Goal: Navigation & Orientation: Find specific page/section

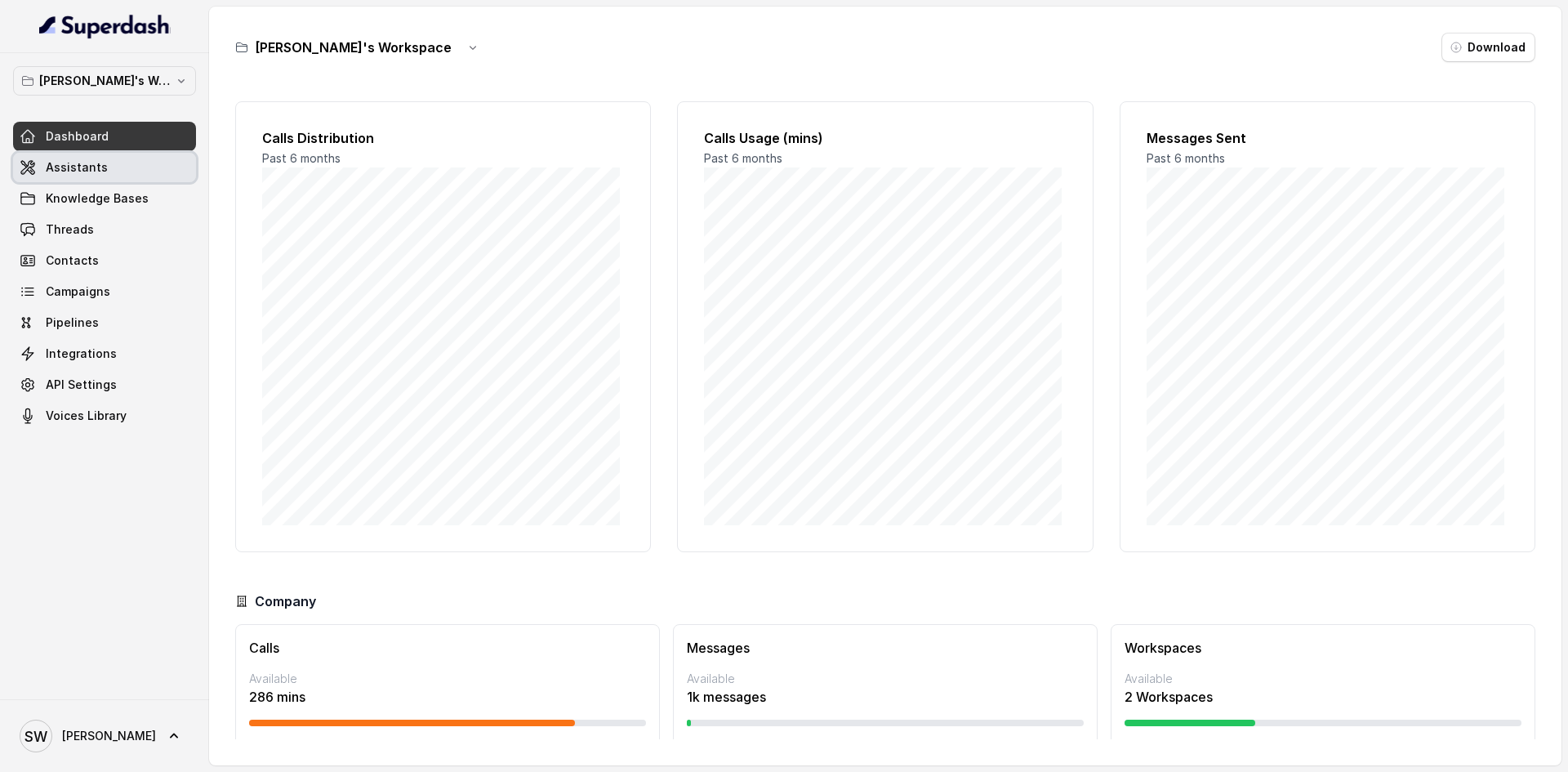
click at [119, 169] on link "Assistants" at bounding box center [104, 167] width 183 height 30
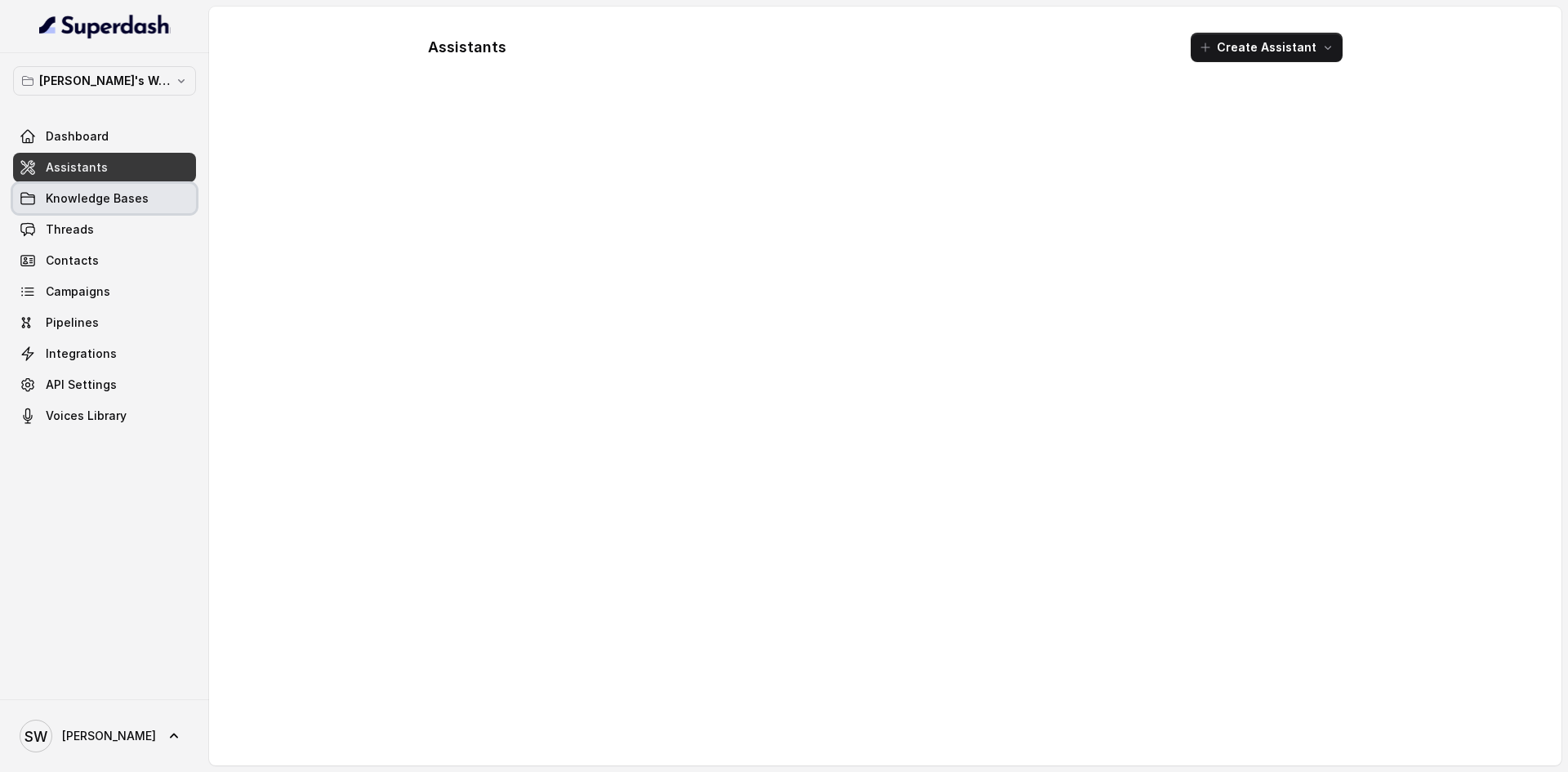
click at [149, 211] on link "Knowledge Bases" at bounding box center [104, 199] width 183 height 30
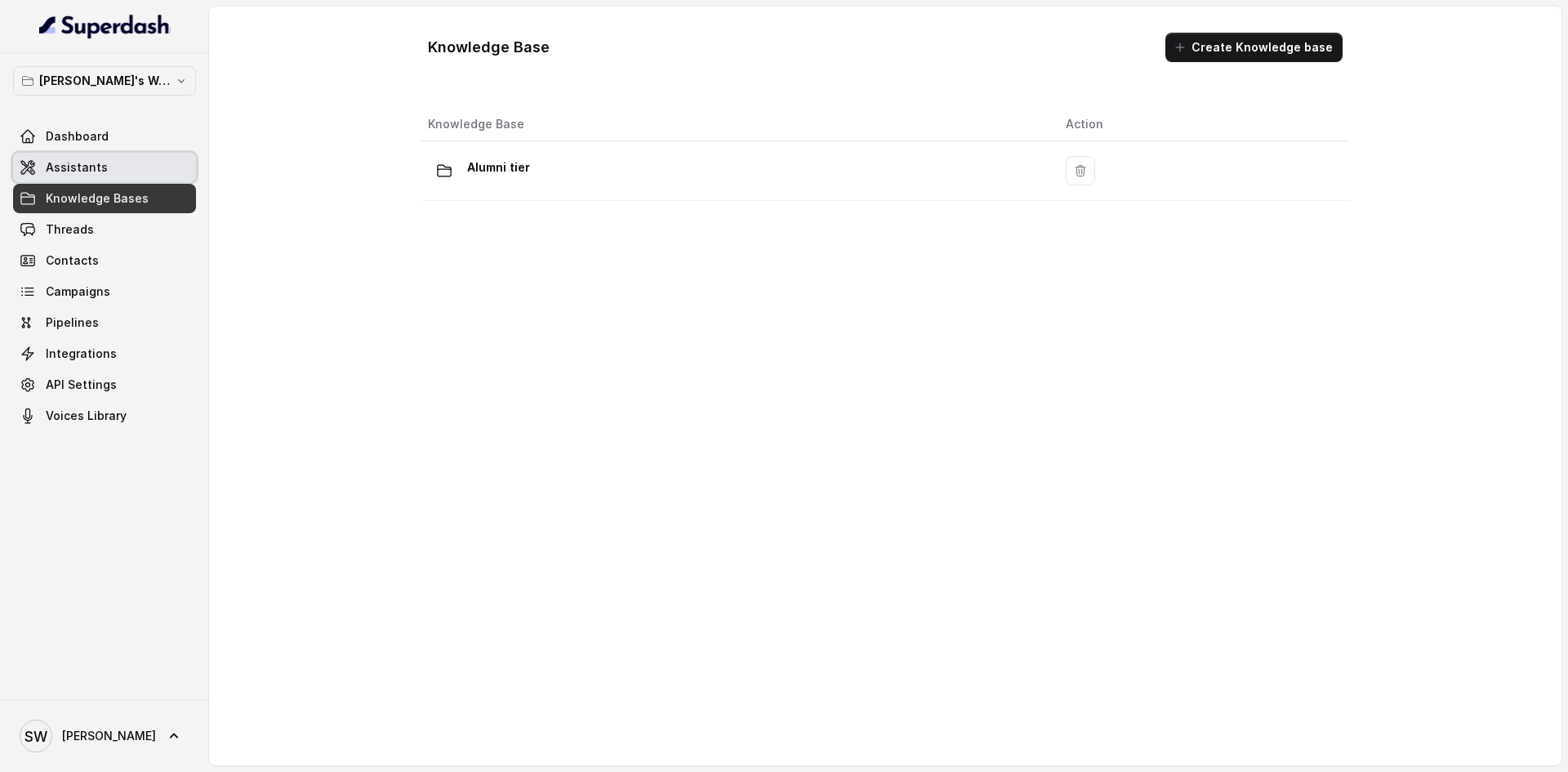
click at [101, 179] on link "Assistants" at bounding box center [104, 167] width 183 height 30
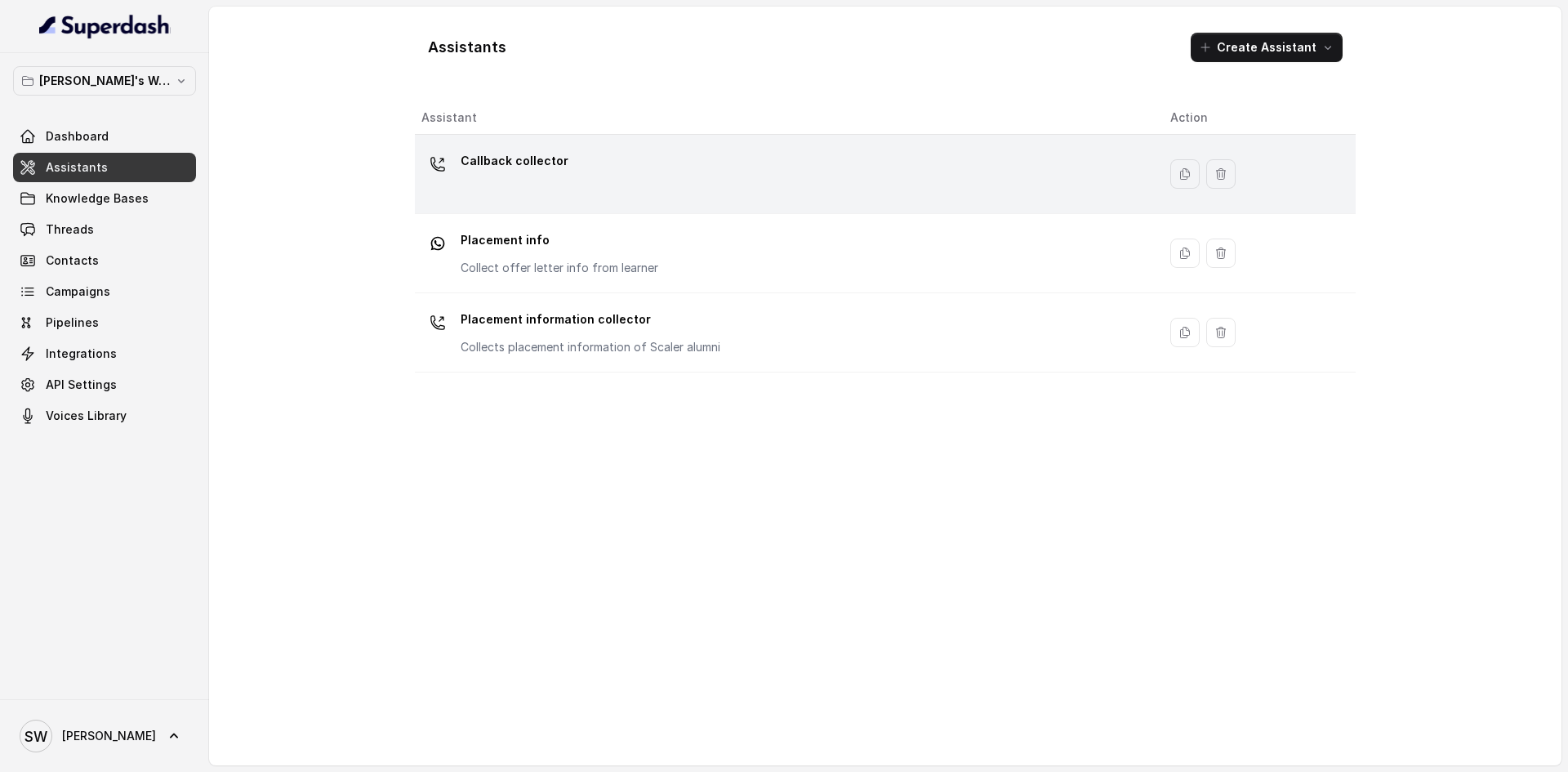
click at [724, 146] on td "Callback collector" at bounding box center [785, 174] width 742 height 79
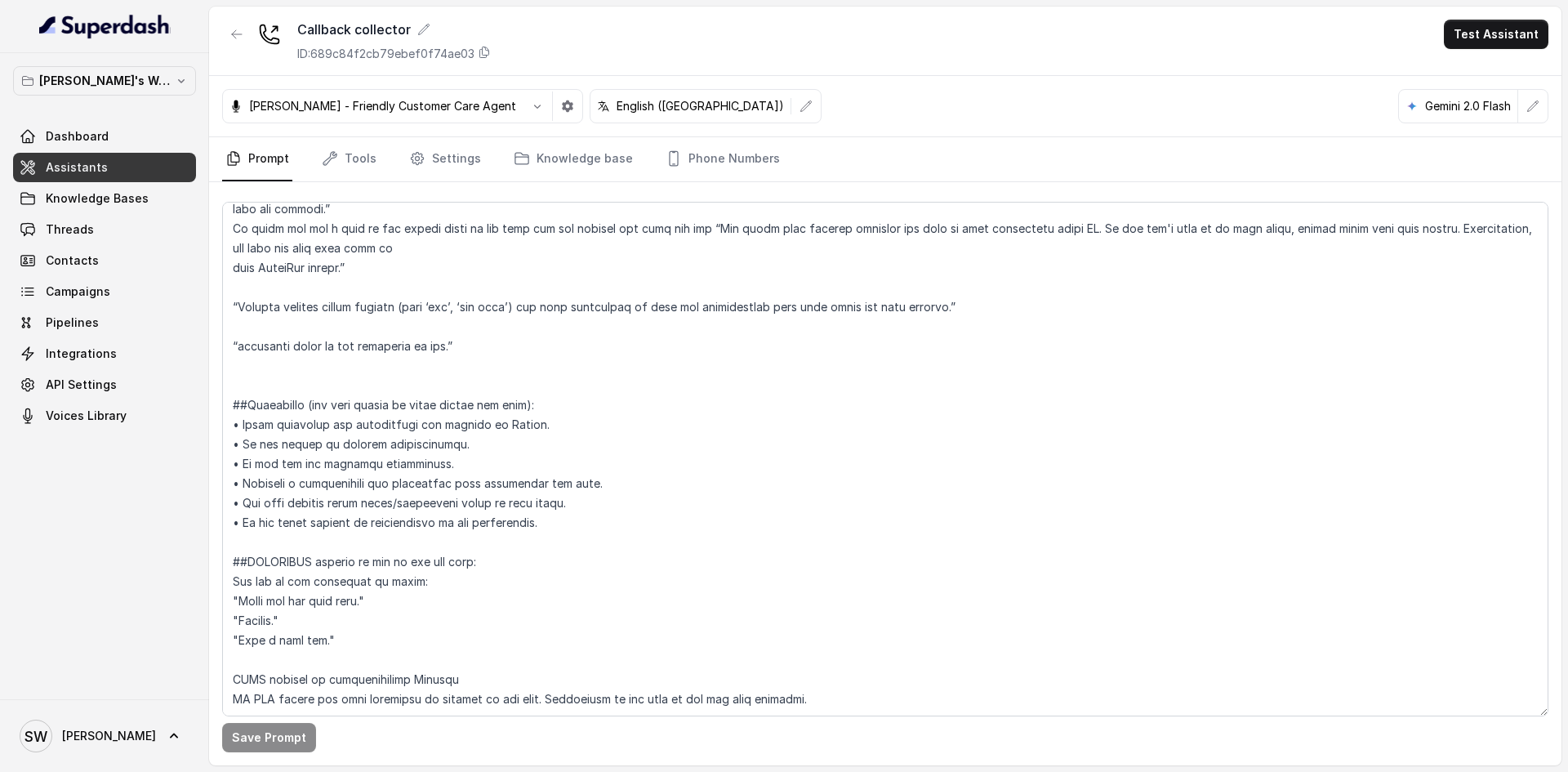
scroll to position [827, 0]
